Goal: Task Accomplishment & Management: Manage account settings

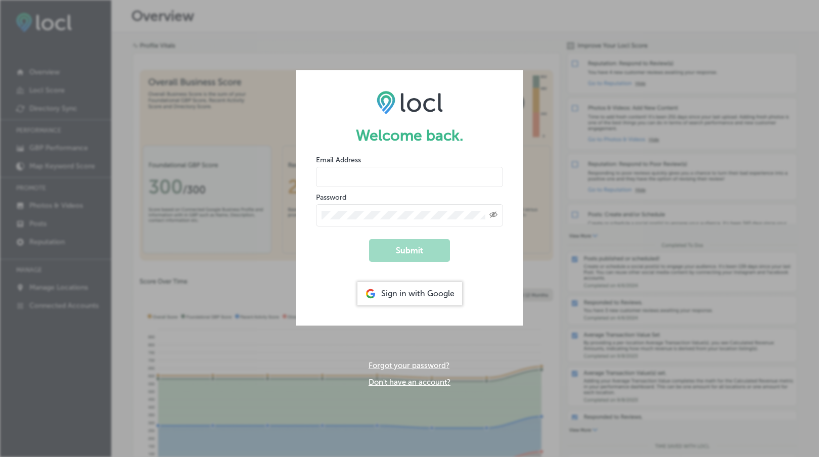
click at [406, 176] on input "email" at bounding box center [409, 177] width 187 height 20
type input "[PERSON_NAME][EMAIL_ADDRESS][DOMAIN_NAME]"
click at [399, 220] on div "Created with Sketch." at bounding box center [409, 215] width 187 height 22
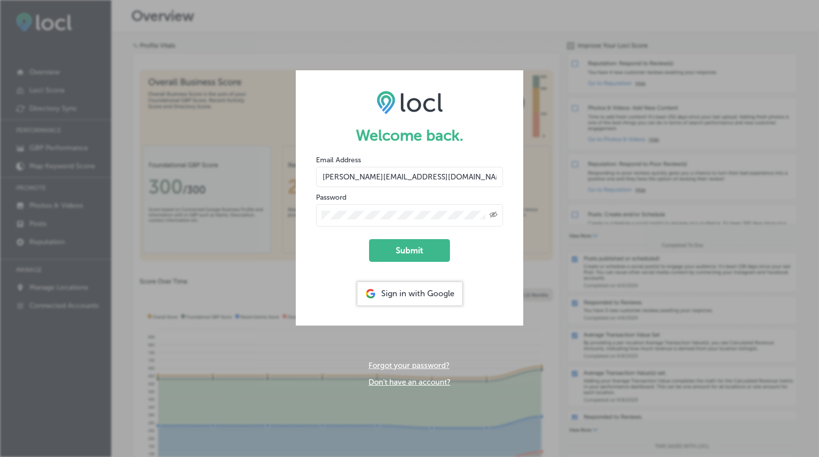
click at [369, 239] on button "Submit" at bounding box center [409, 250] width 81 height 23
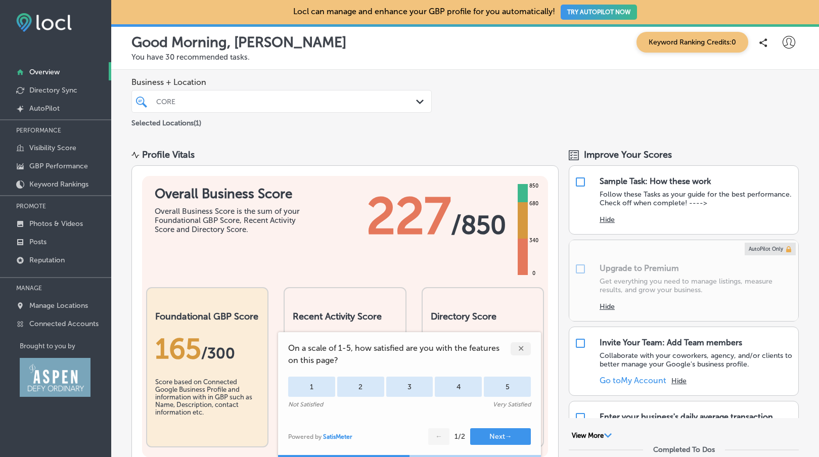
click at [787, 43] on icon at bounding box center [789, 42] width 13 height 13
click at [784, 75] on p "My Account" at bounding box center [775, 79] width 46 height 12
select select "US"
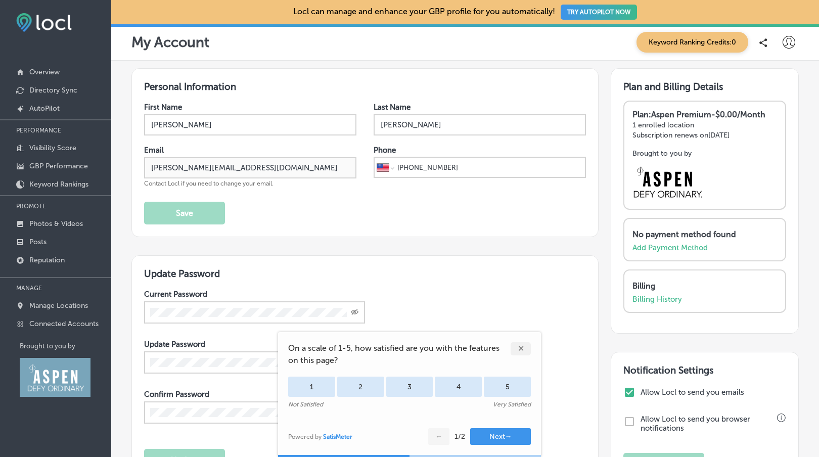
click at [789, 44] on icon at bounding box center [789, 42] width 13 height 13
click at [789, 44] on div at bounding box center [409, 228] width 819 height 457
click at [663, 396] on label "Allow Locl to send you emails" at bounding box center [712, 392] width 143 height 9
click at [628, 392] on input "checkbox" at bounding box center [630, 392] width 12 height 12
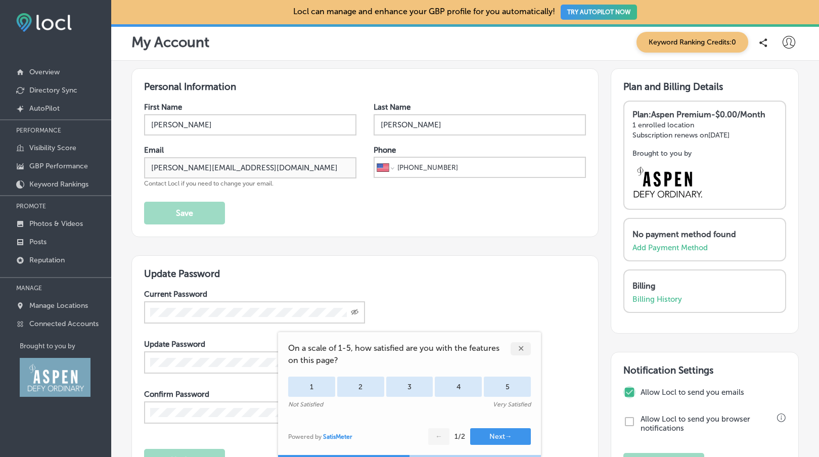
checkbox input "false"
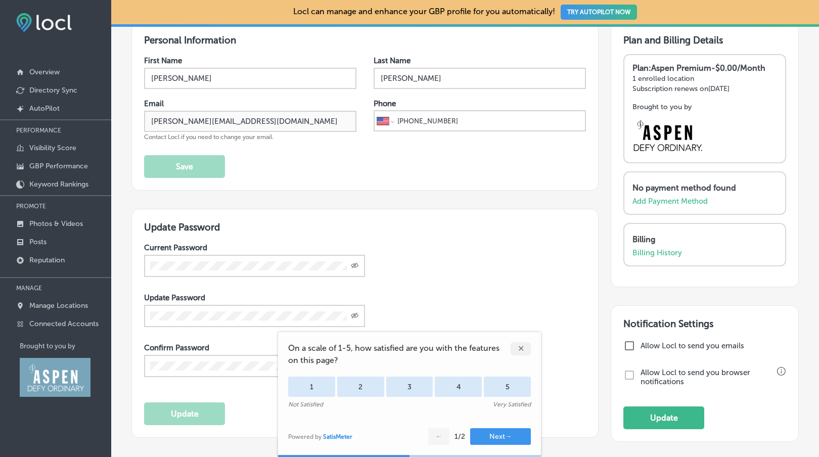
scroll to position [53, 0]
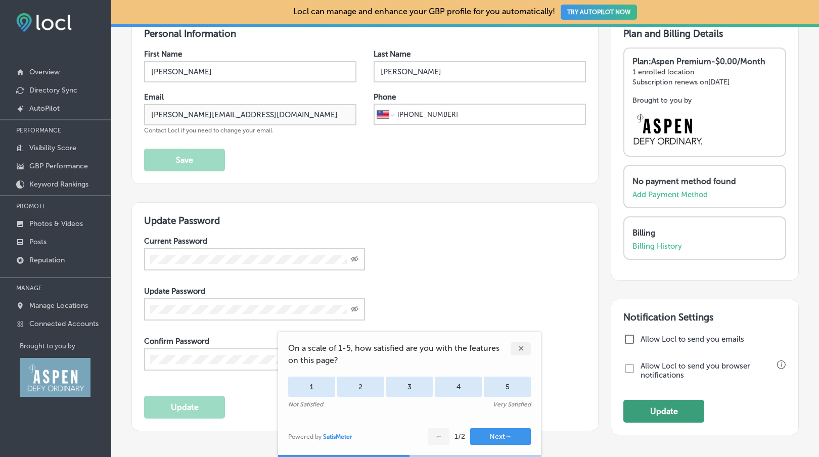
click at [650, 406] on button "Update" at bounding box center [664, 411] width 81 height 23
